Goal: Information Seeking & Learning: Learn about a topic

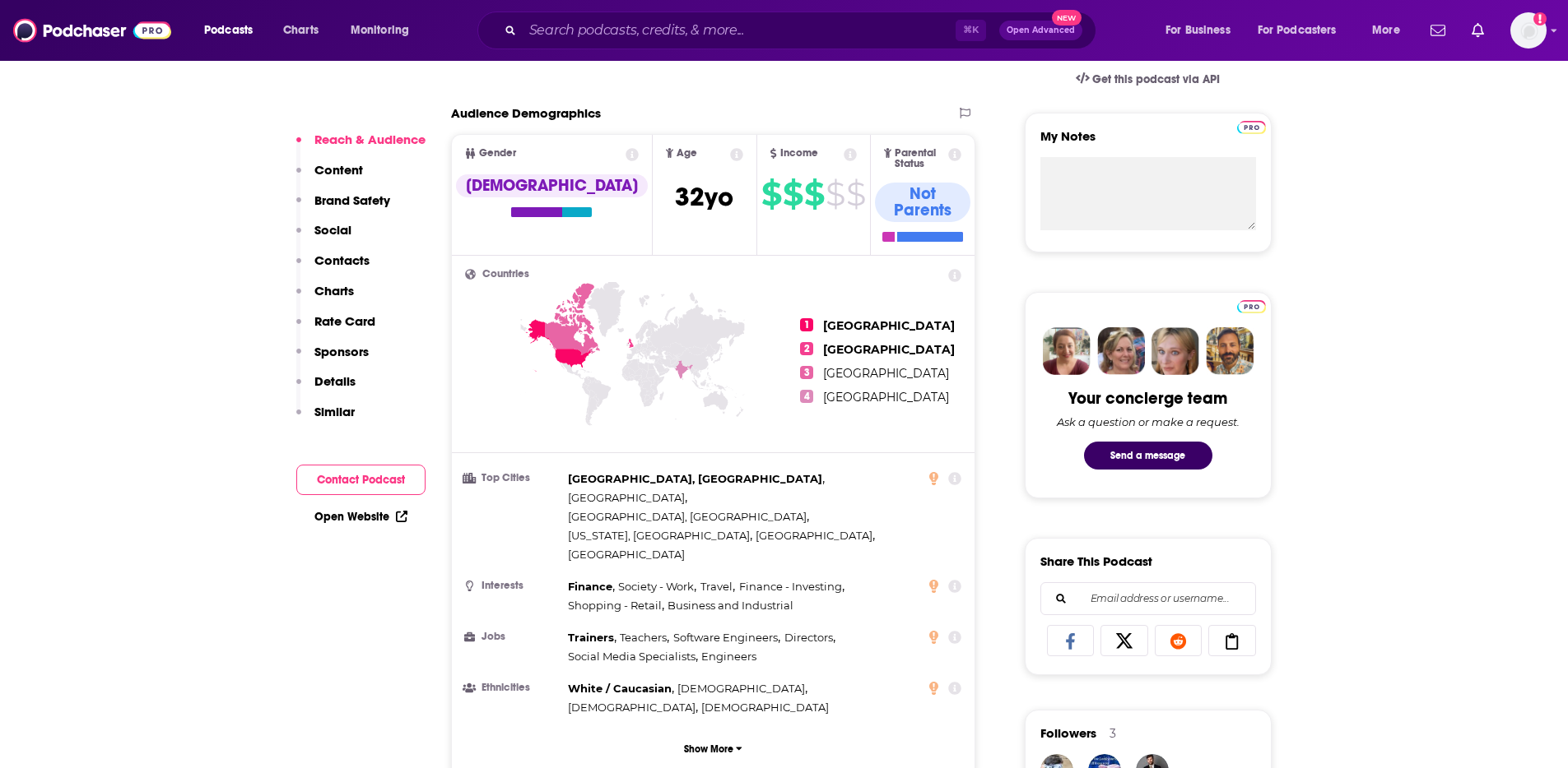
scroll to position [555, 0]
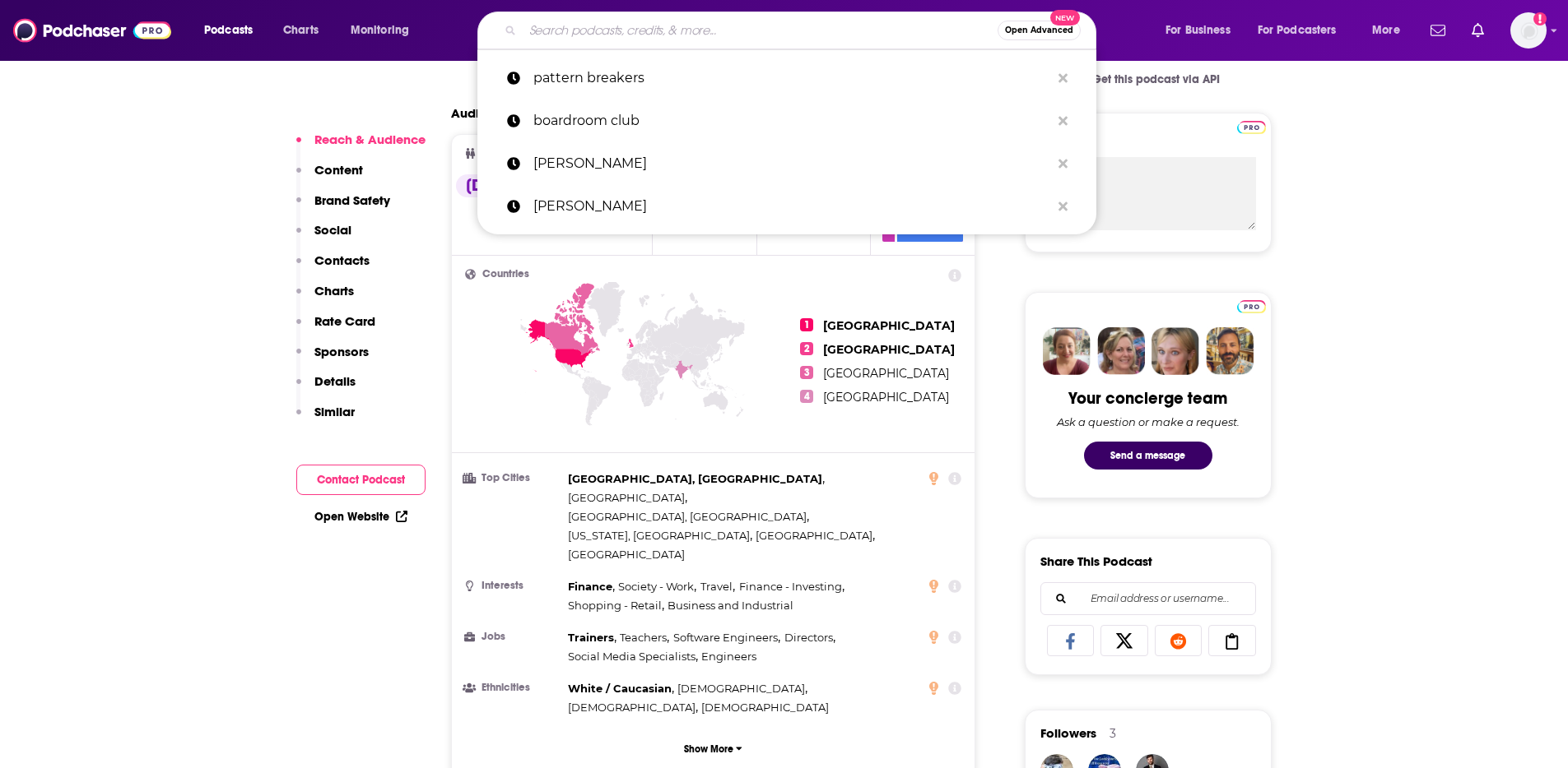
click at [579, 32] on input "Search podcasts, credits, & more..." at bounding box center [760, 31] width 475 height 26
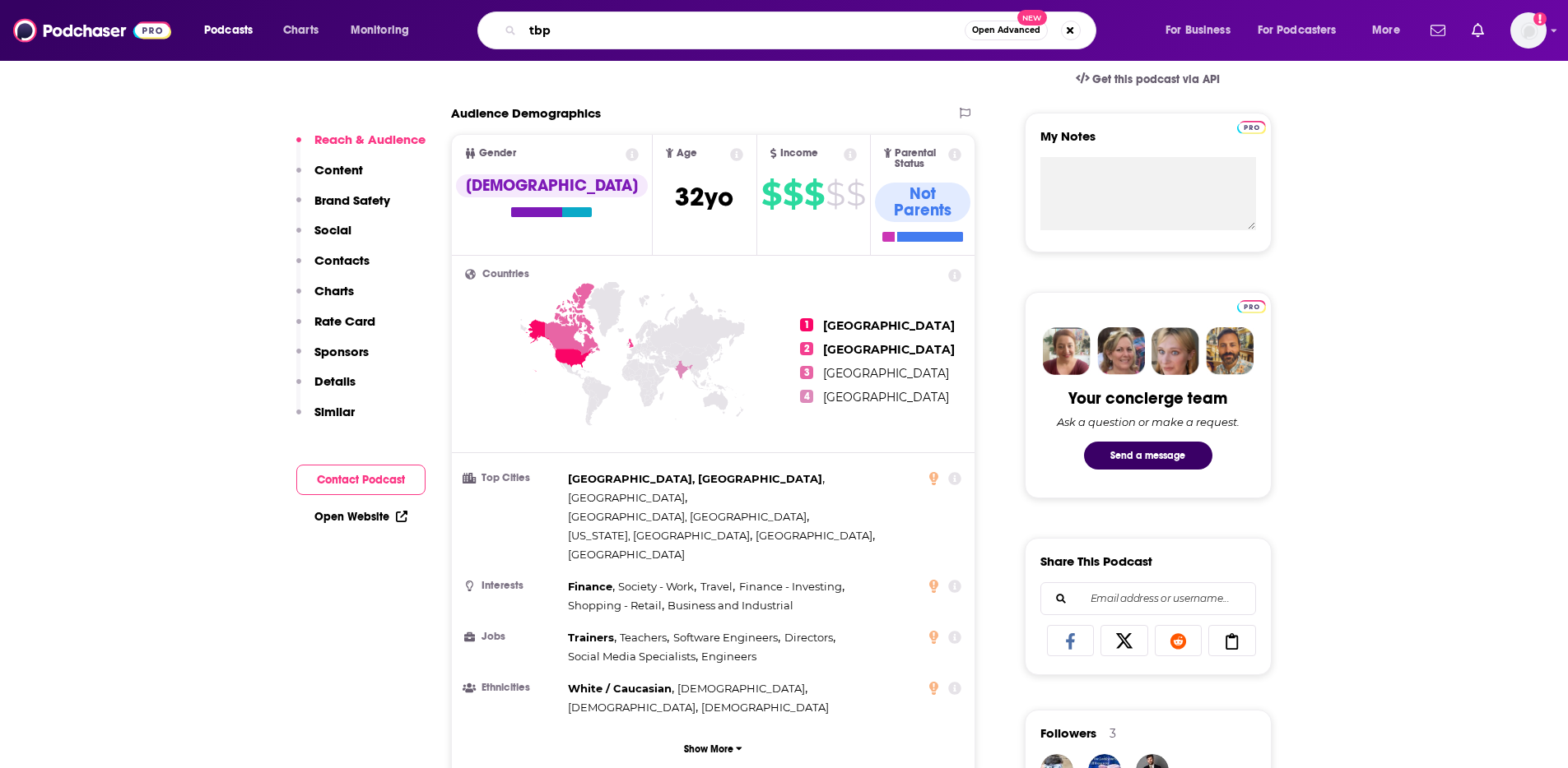
type input "tbpn"
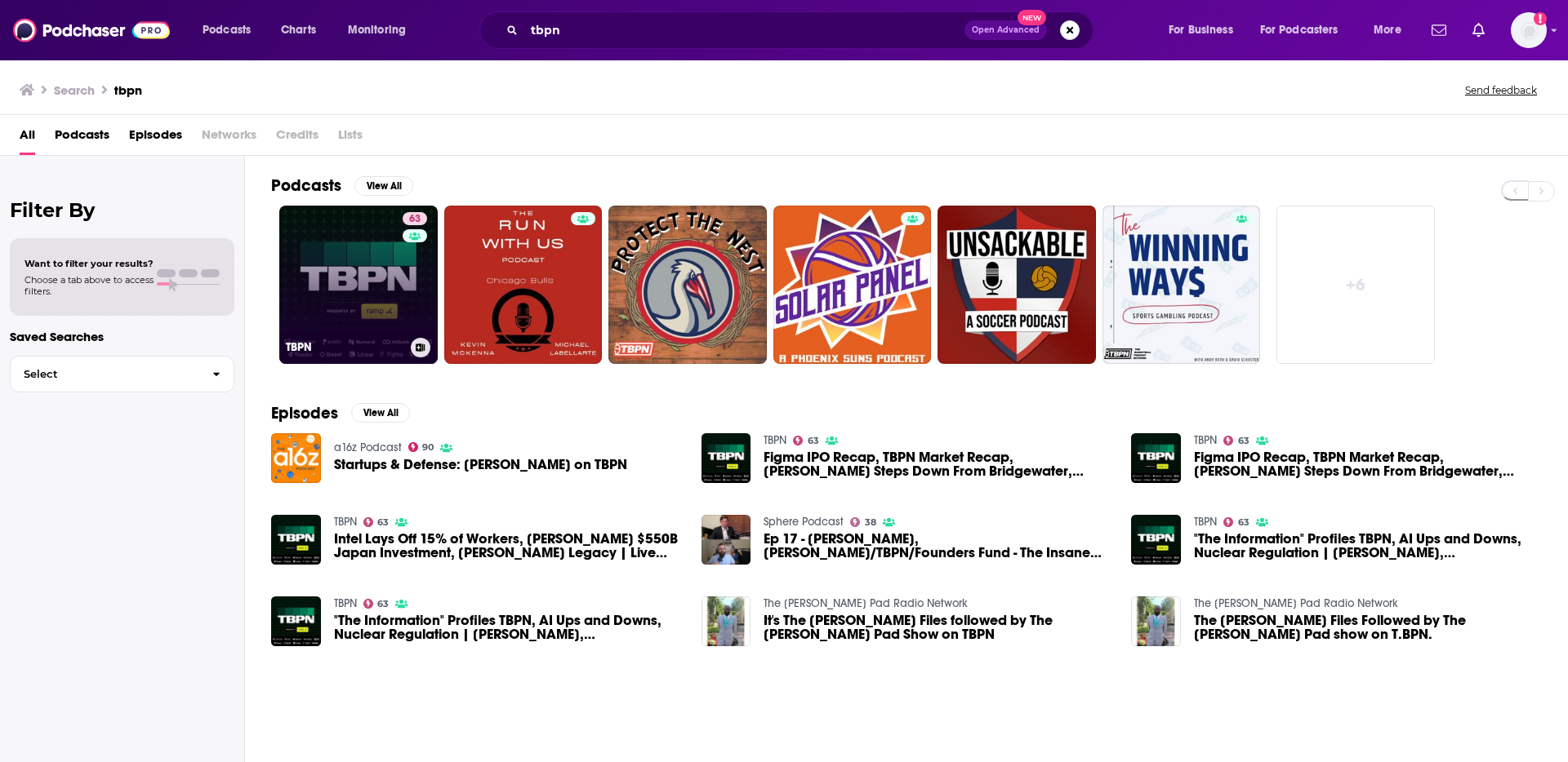
click at [364, 308] on link "63 TBPN" at bounding box center [358, 284] width 158 height 158
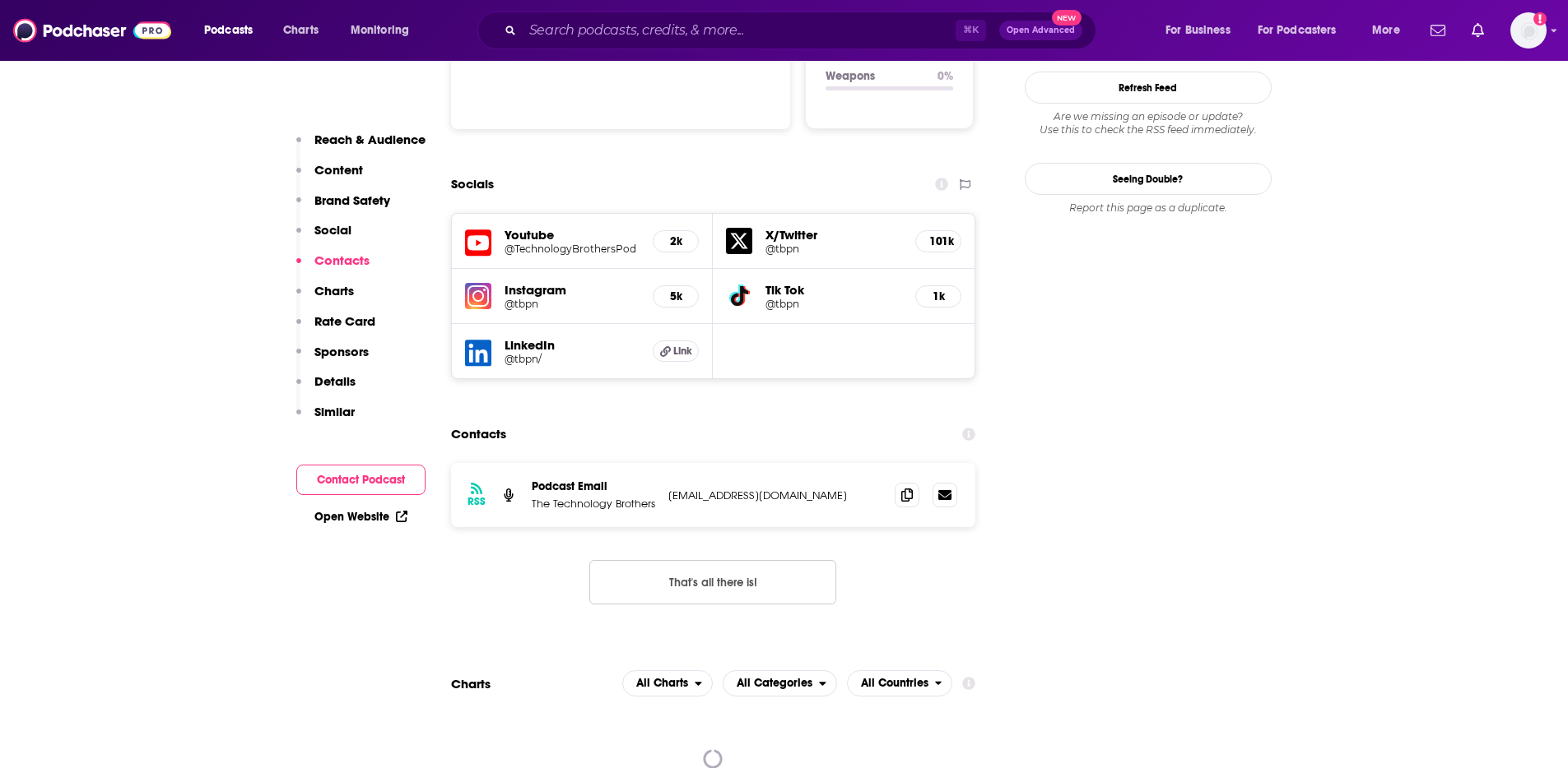
scroll to position [1819, 0]
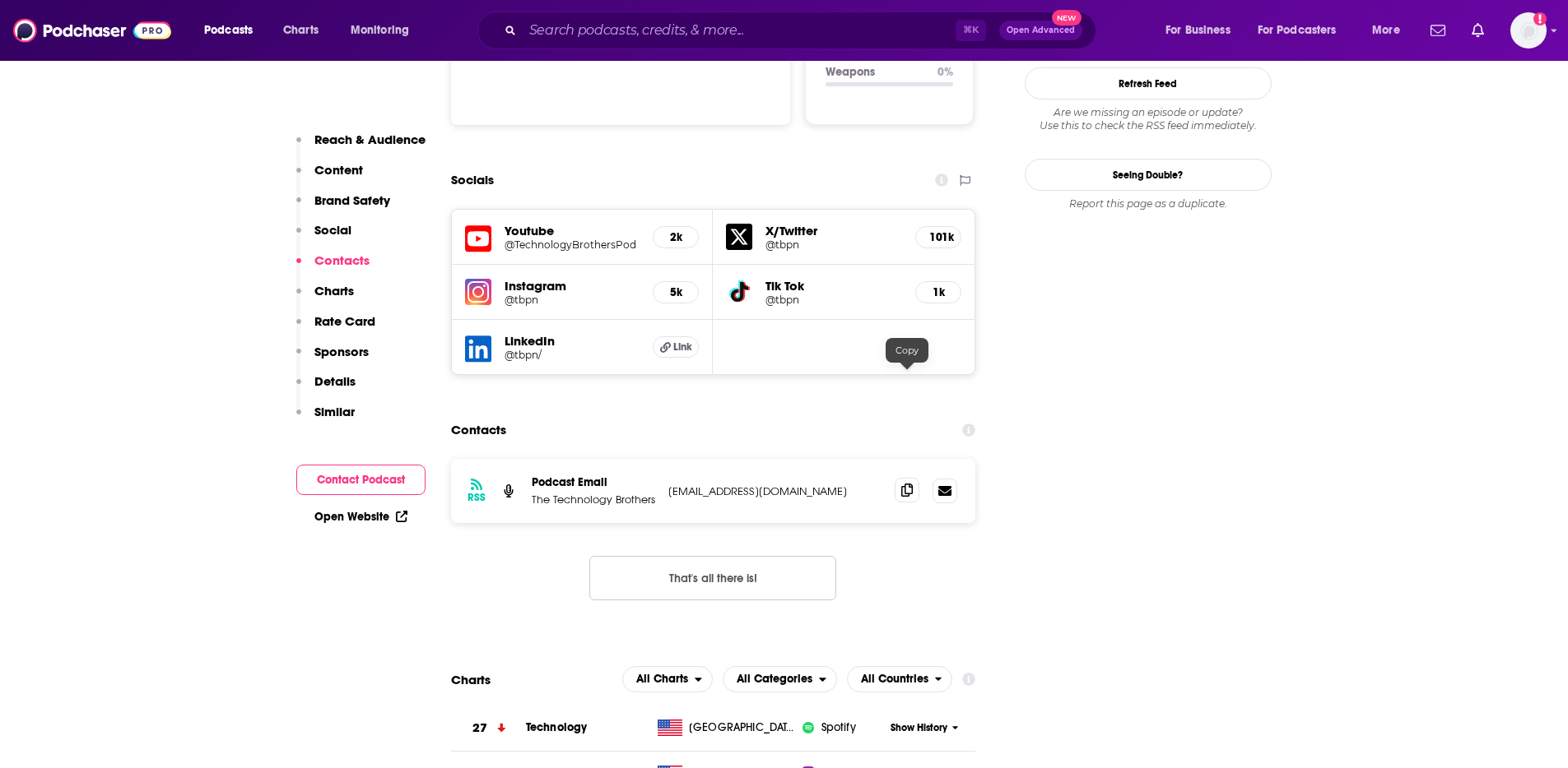
click at [912, 483] on icon at bounding box center [906, 490] width 11 height 13
